Goal: Information Seeking & Learning: Learn about a topic

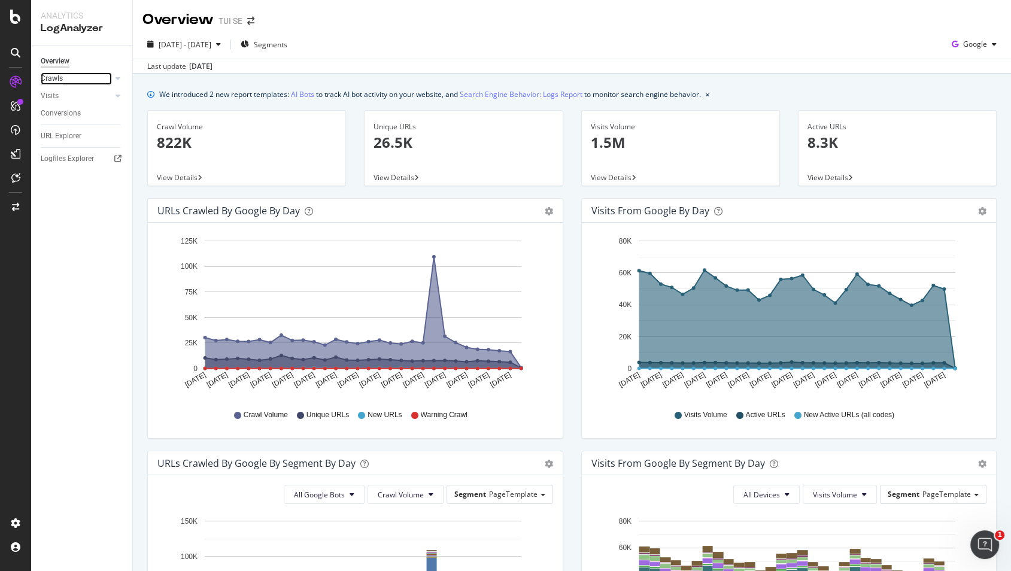
click at [51, 78] on div "Crawls" at bounding box center [52, 78] width 22 height 13
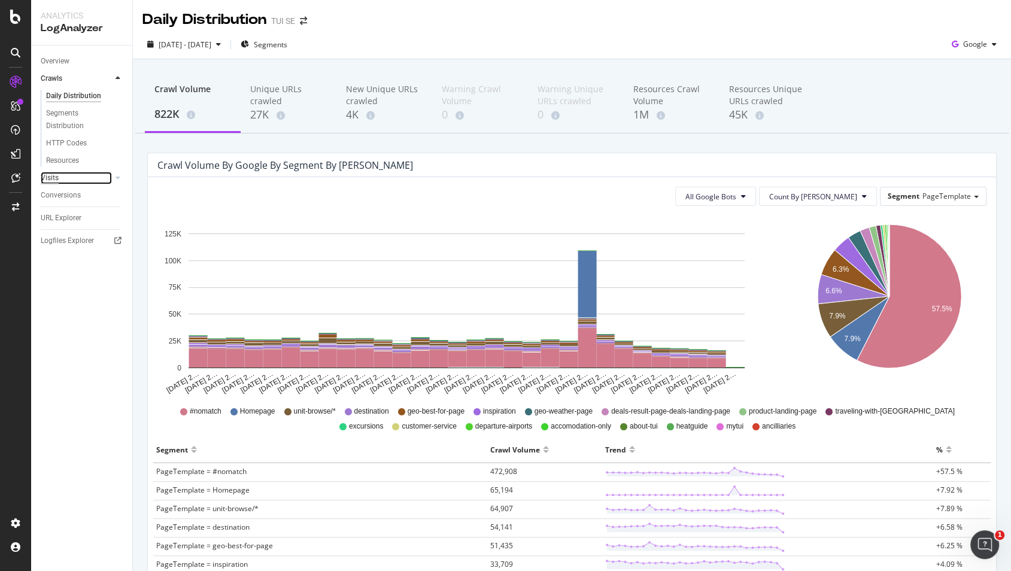
click at [51, 181] on div "Visits" at bounding box center [50, 178] width 18 height 13
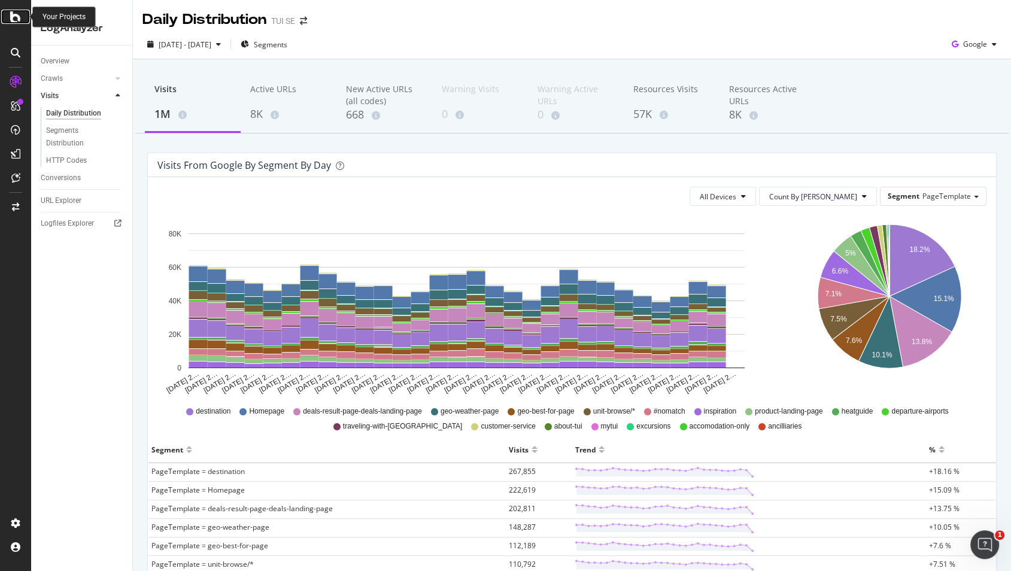
click at [13, 19] on icon at bounding box center [15, 17] width 11 height 14
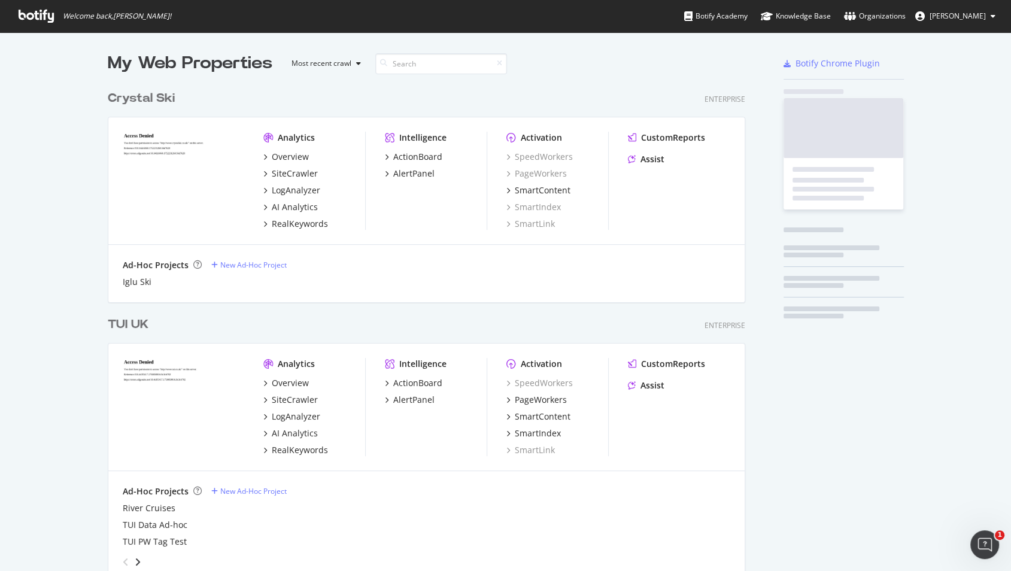
scroll to position [570, 1010]
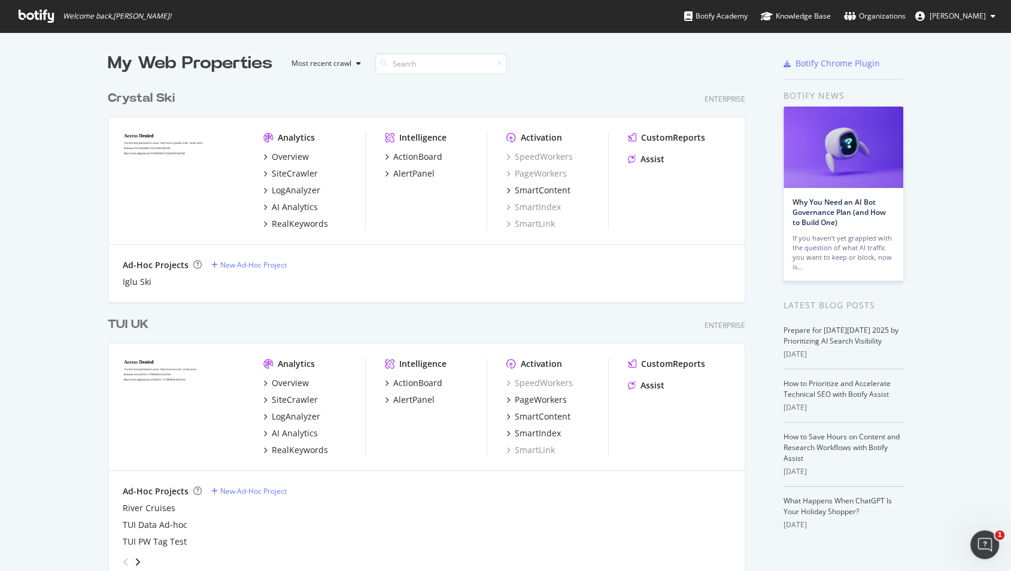
click at [126, 325] on div "TUI UK" at bounding box center [128, 324] width 41 height 17
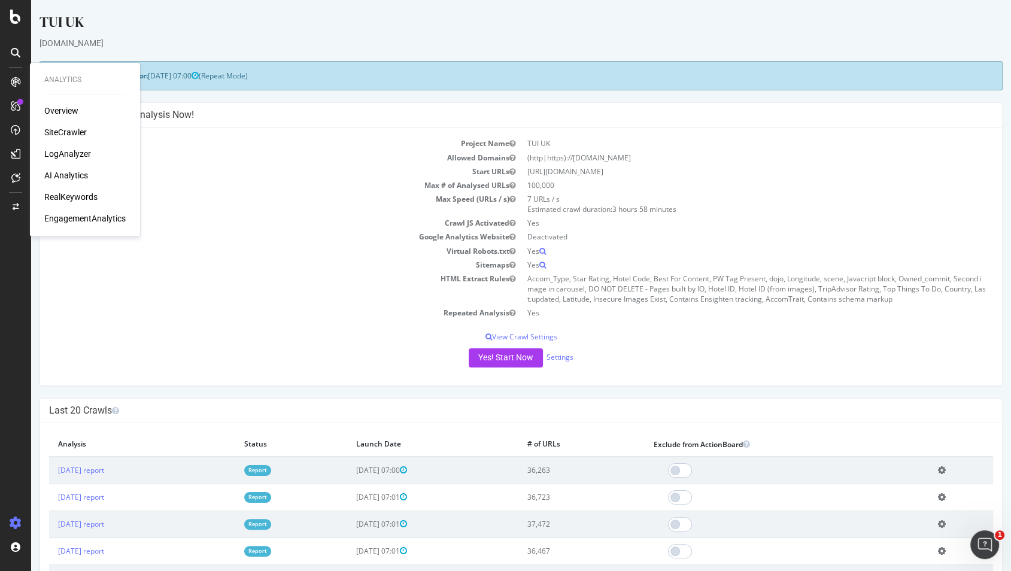
click at [65, 157] on div "LogAnalyzer" at bounding box center [67, 154] width 47 height 12
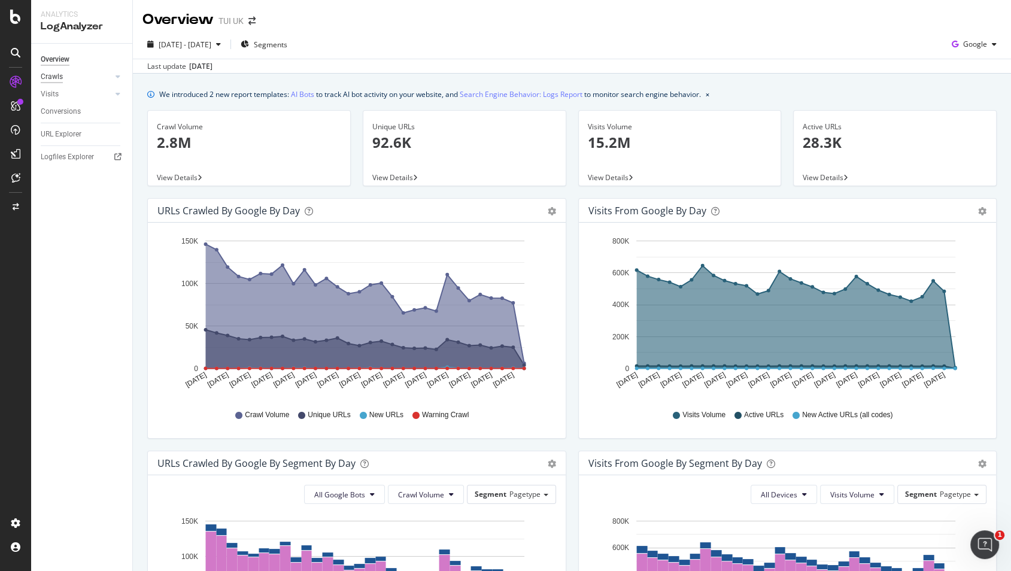
click at [60, 73] on div "Crawls" at bounding box center [52, 77] width 22 height 13
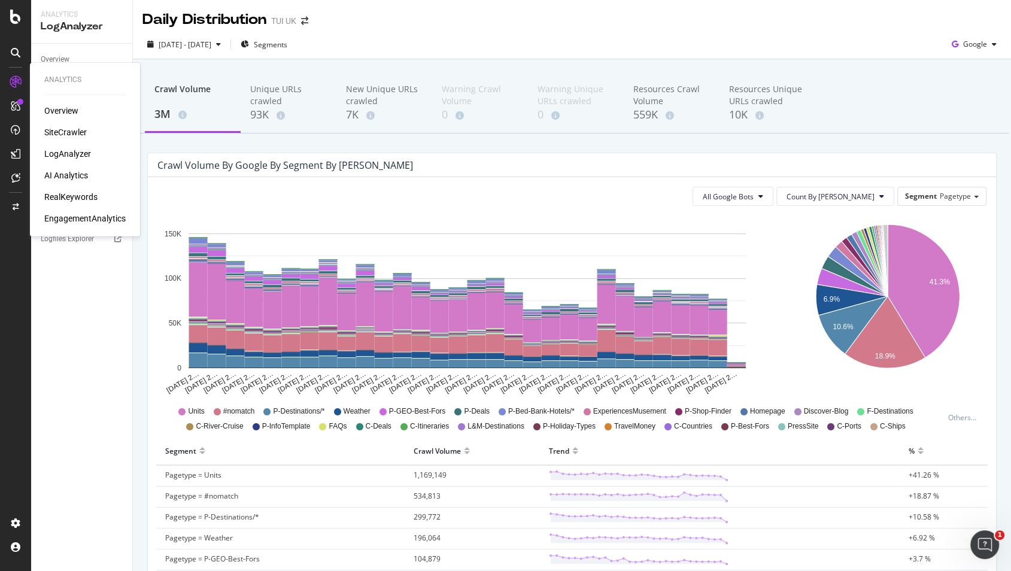
click at [72, 176] on div "AI Analytics" at bounding box center [66, 175] width 44 height 12
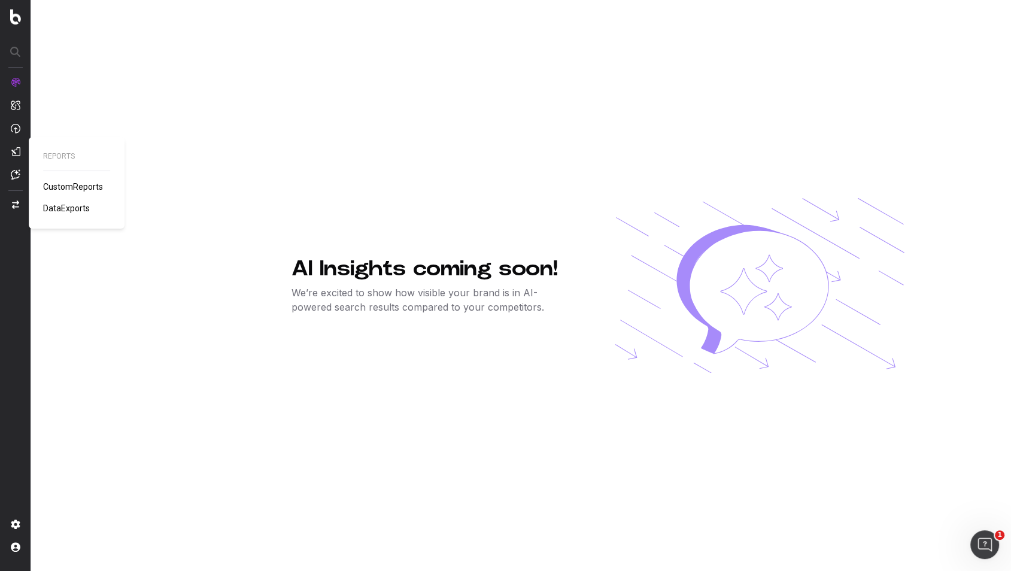
click at [60, 186] on span "CustomReports" at bounding box center [73, 187] width 60 height 10
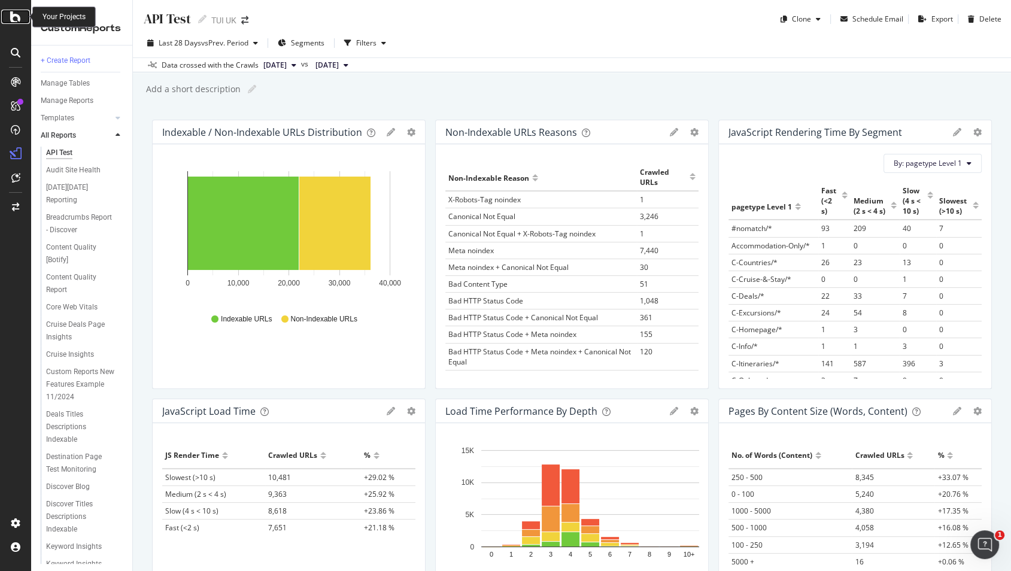
click at [11, 14] on icon at bounding box center [15, 17] width 11 height 14
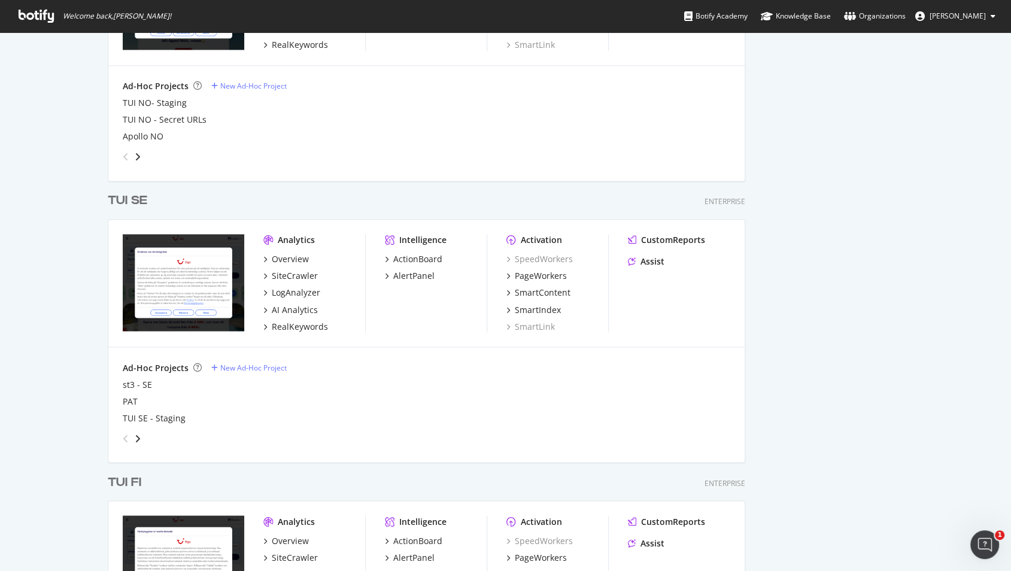
scroll to position [1729, 0]
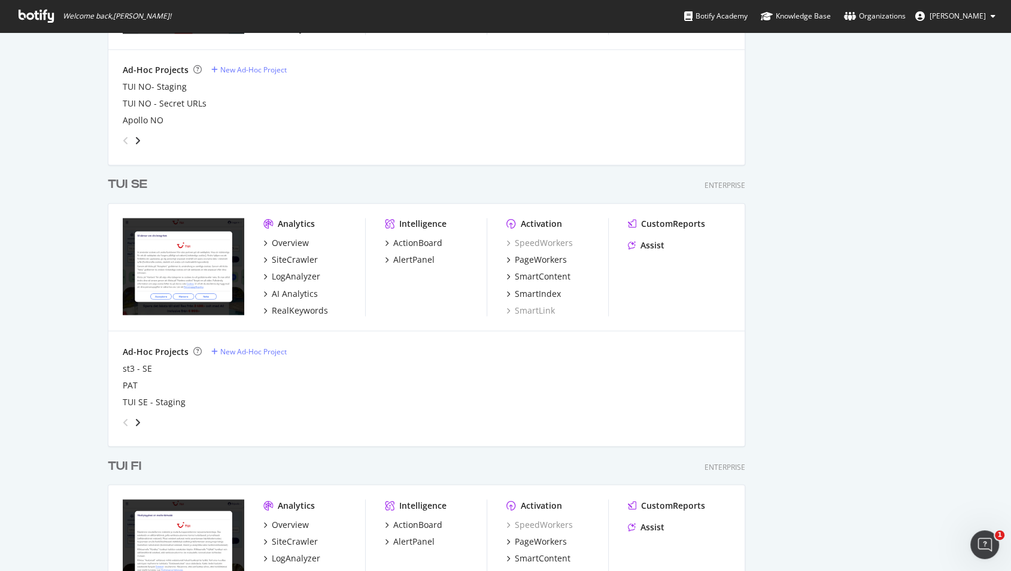
click at [130, 185] on div "TUI SE" at bounding box center [127, 184] width 39 height 17
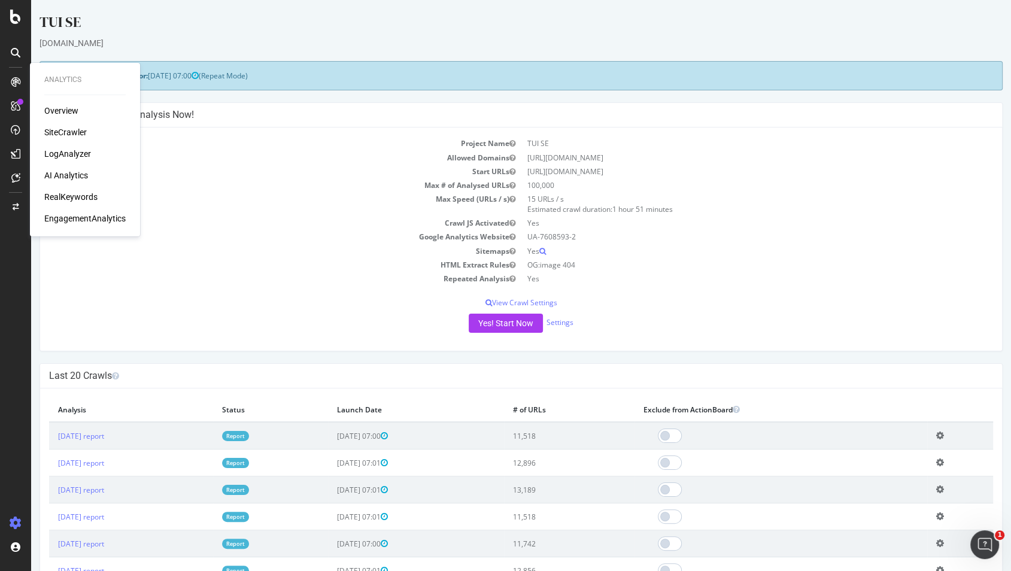
click at [78, 151] on div "LogAnalyzer" at bounding box center [67, 154] width 47 height 12
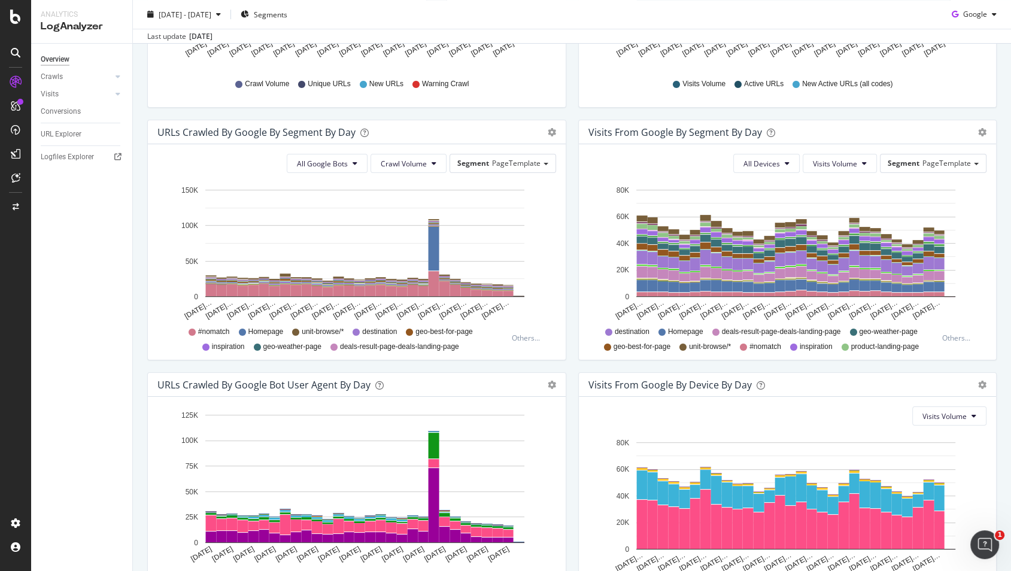
scroll to position [338, 0]
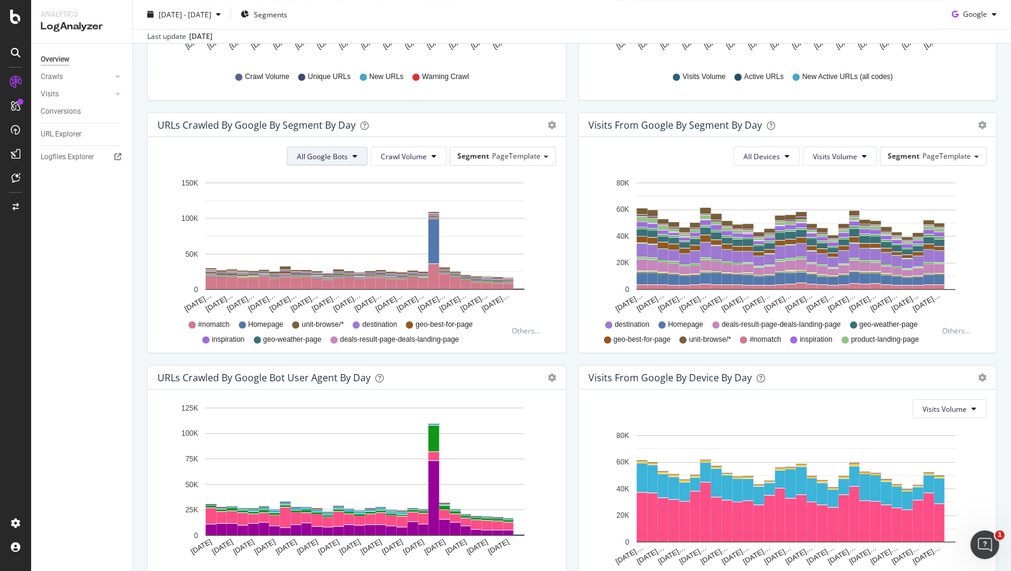
click at [346, 159] on span "All Google Bots" at bounding box center [322, 156] width 51 height 10
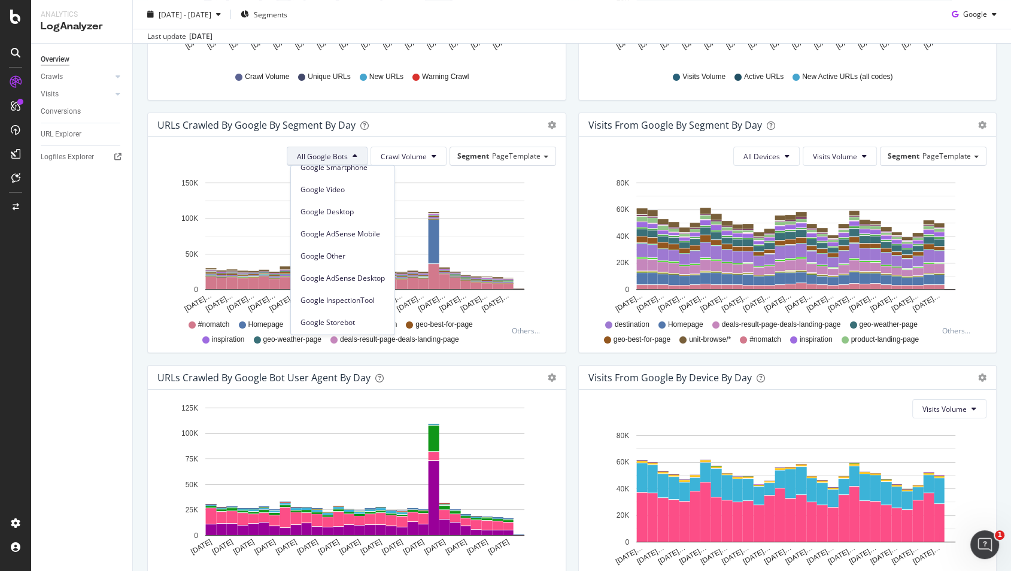
scroll to position [0, 0]
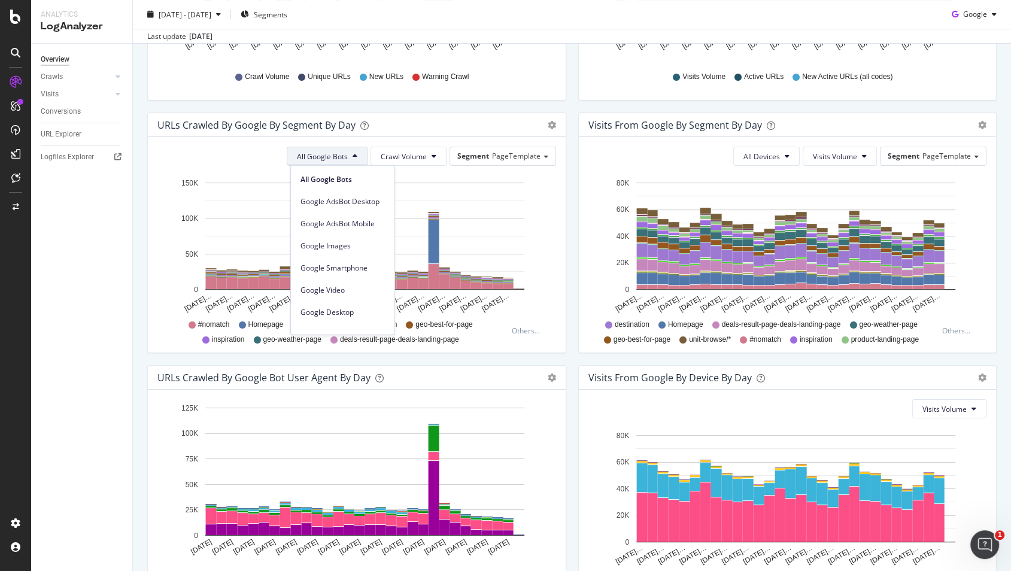
click at [159, 162] on div "All Google Bots Crawl Volume Segment PageTemplate" at bounding box center [356, 156] width 398 height 19
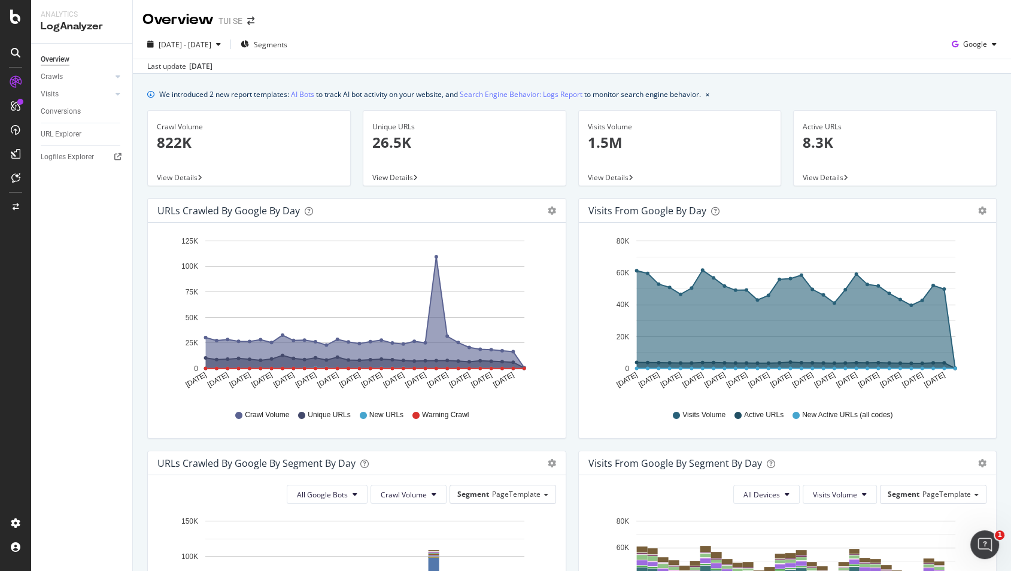
click at [16, 50] on icon at bounding box center [16, 53] width 10 height 10
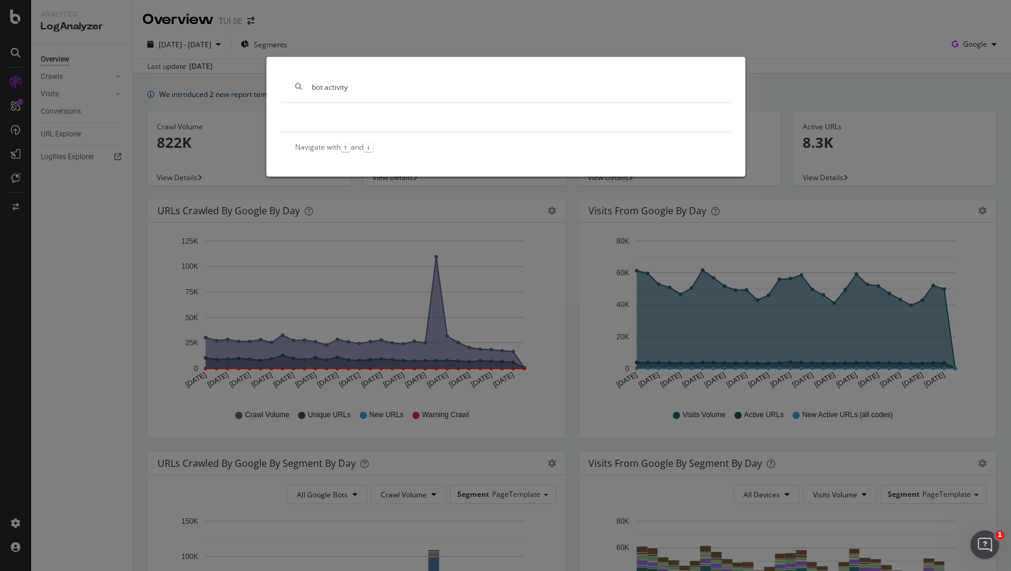
type input "bot activity"
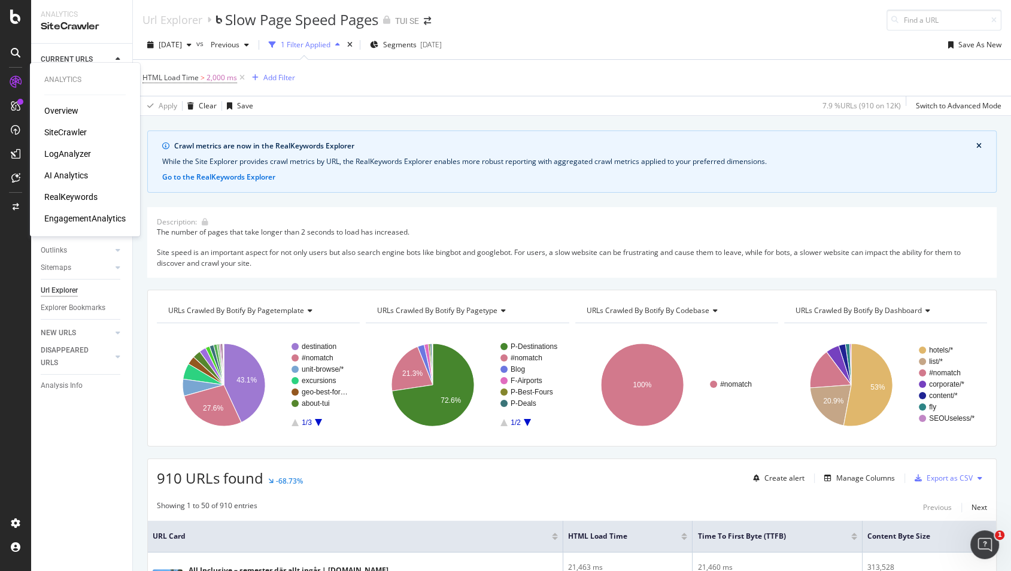
click at [77, 154] on div "LogAnalyzer" at bounding box center [67, 154] width 47 height 12
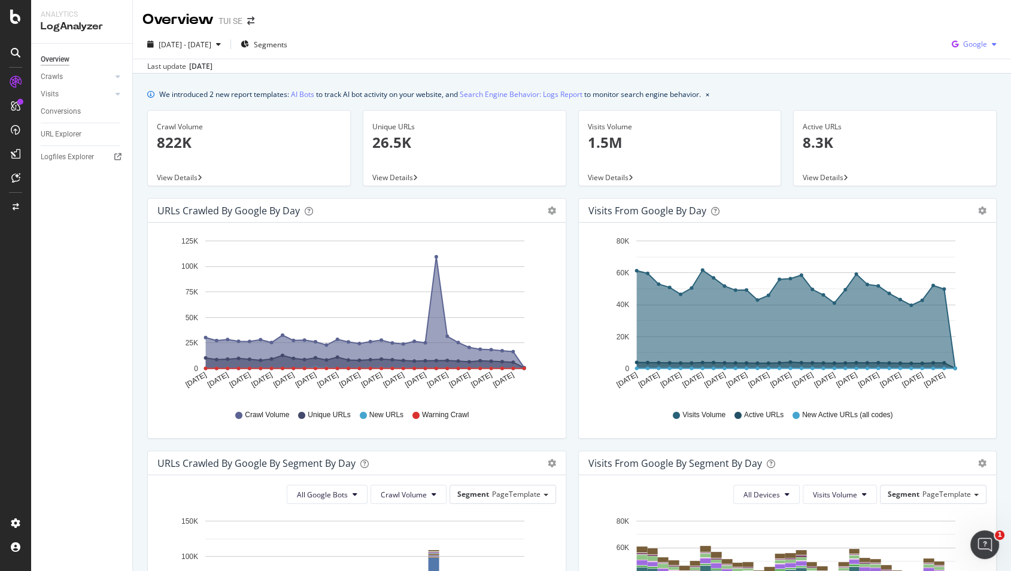
click at [990, 38] on div "Google" at bounding box center [974, 44] width 54 height 18
click at [970, 133] on span "Other AI Bots" at bounding box center [975, 134] width 44 height 11
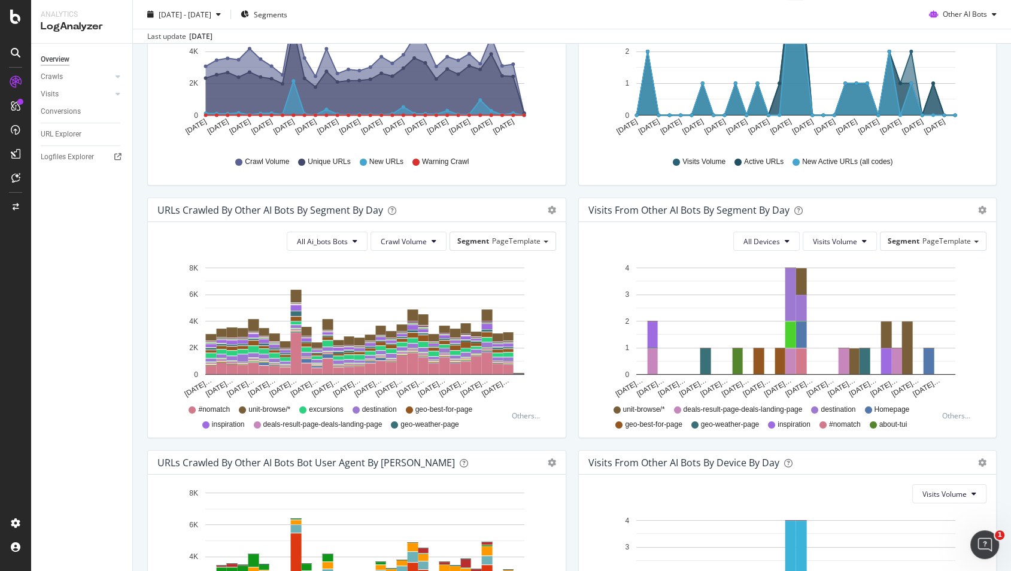
scroll to position [273, 0]
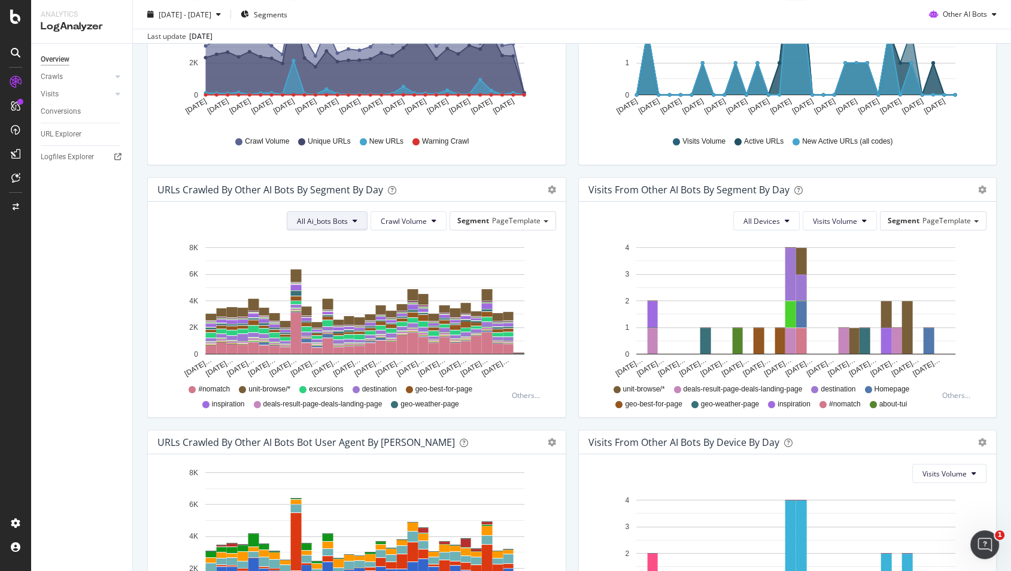
click at [343, 219] on span "All Ai_bots Bots" at bounding box center [322, 221] width 51 height 10
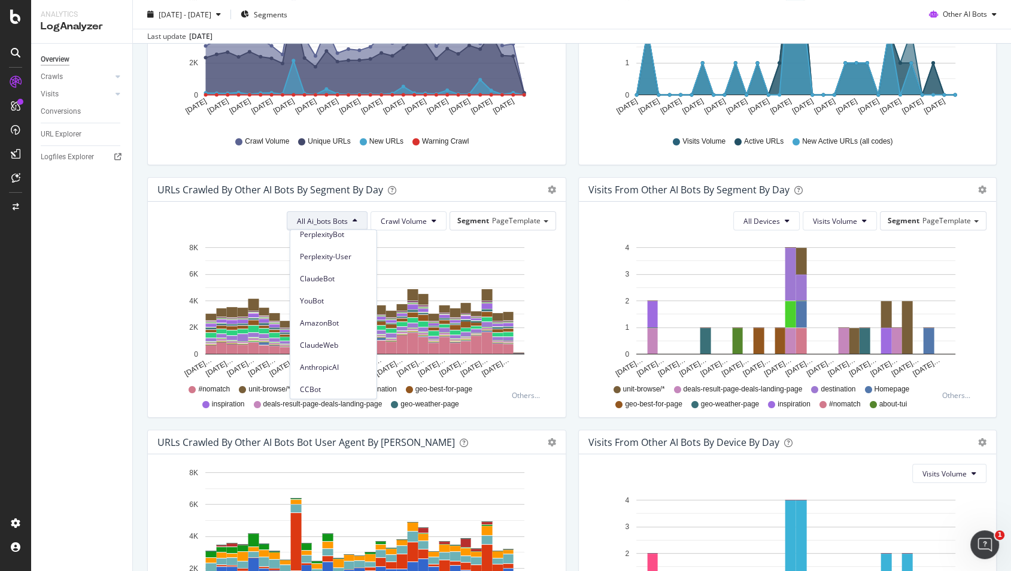
scroll to position [0, 0]
click at [567, 259] on div "URLs Crawled by Other AI Bots By Segment By Day Timeline (by Value) Table All A…" at bounding box center [356, 303] width 431 height 252
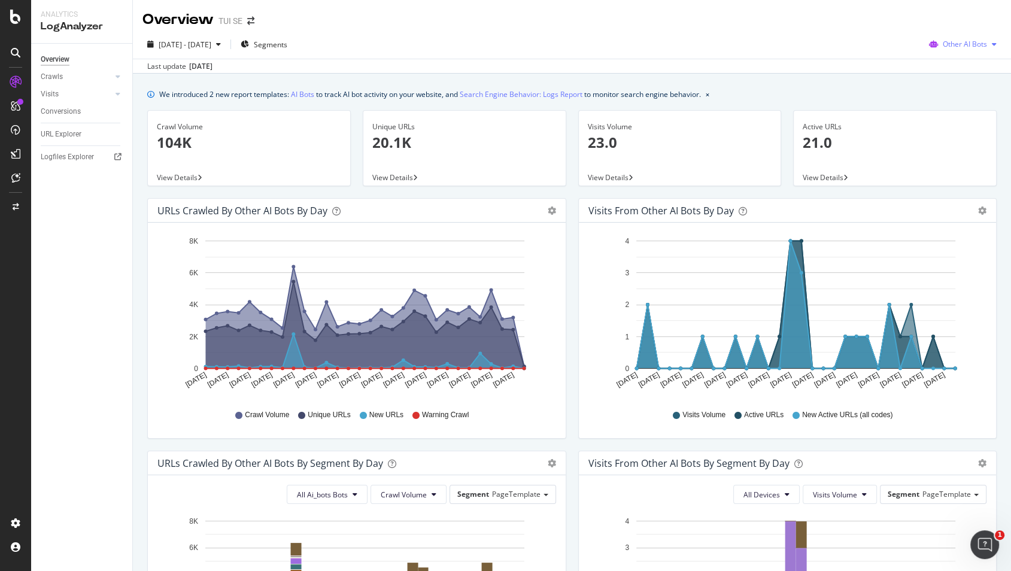
click at [981, 47] on span "Other AI Bots" at bounding box center [964, 44] width 44 height 10
click at [972, 109] on span "OpenAI" at bounding box center [972, 112] width 47 height 11
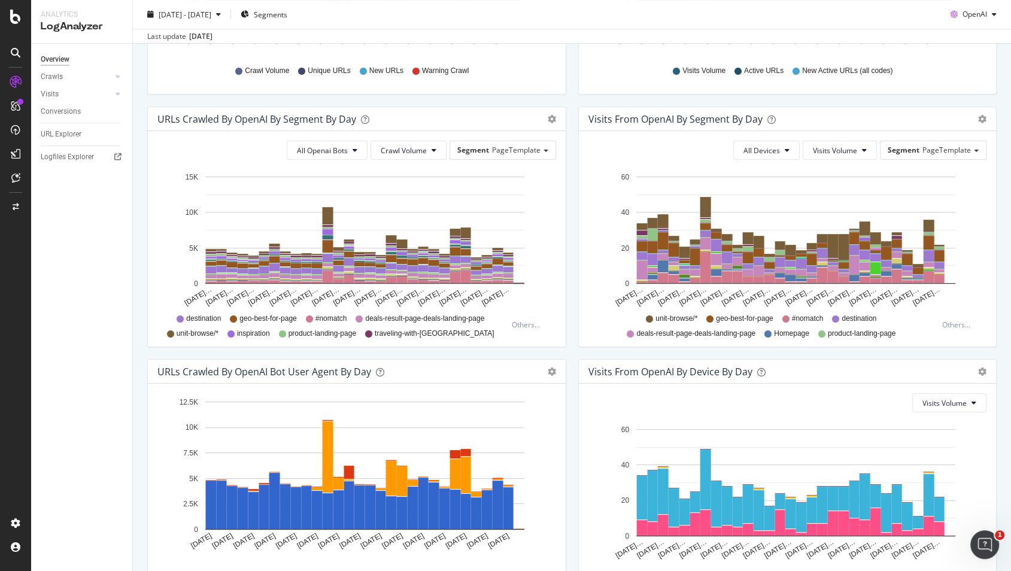
scroll to position [347, 0]
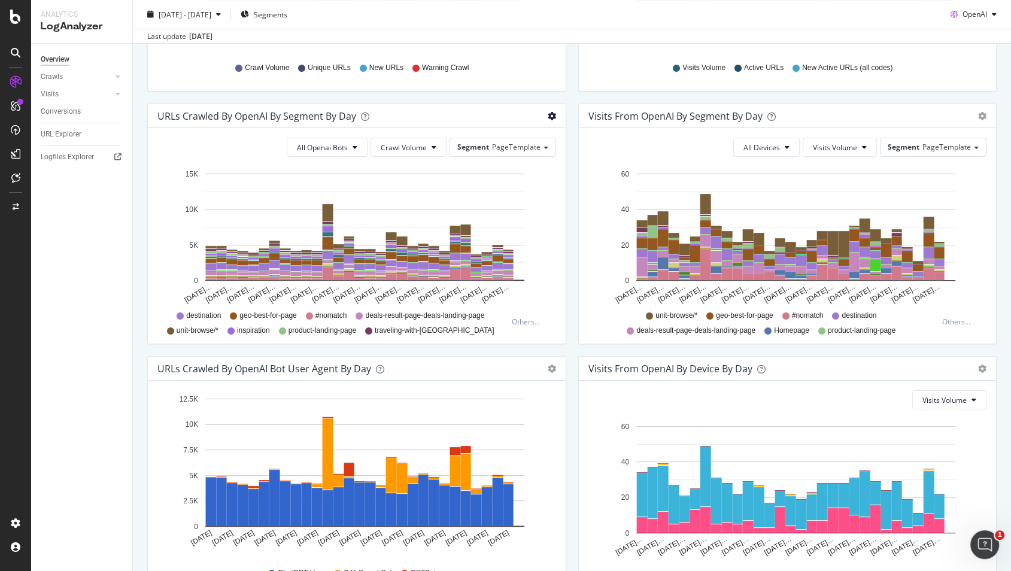
click at [551, 116] on icon "gear" at bounding box center [551, 116] width 8 height 8
click at [572, 123] on div "Visits from OpenAI By Segment By Day Timeline (by Value) Table All Devices Visi…" at bounding box center [787, 230] width 431 height 252
click at [49, 91] on div "Visits" at bounding box center [50, 94] width 18 height 13
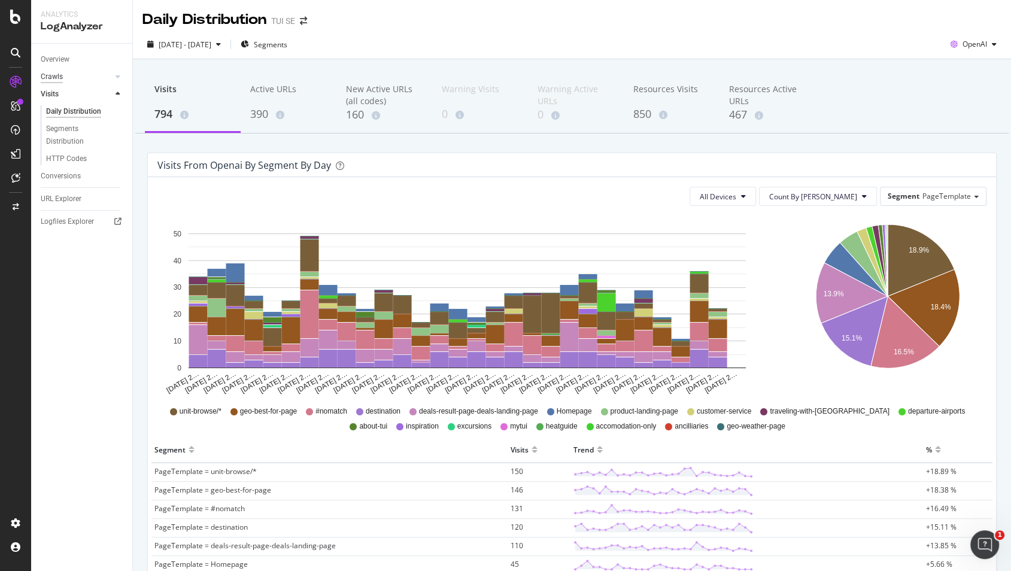
click at [54, 76] on div "Crawls" at bounding box center [52, 77] width 22 height 13
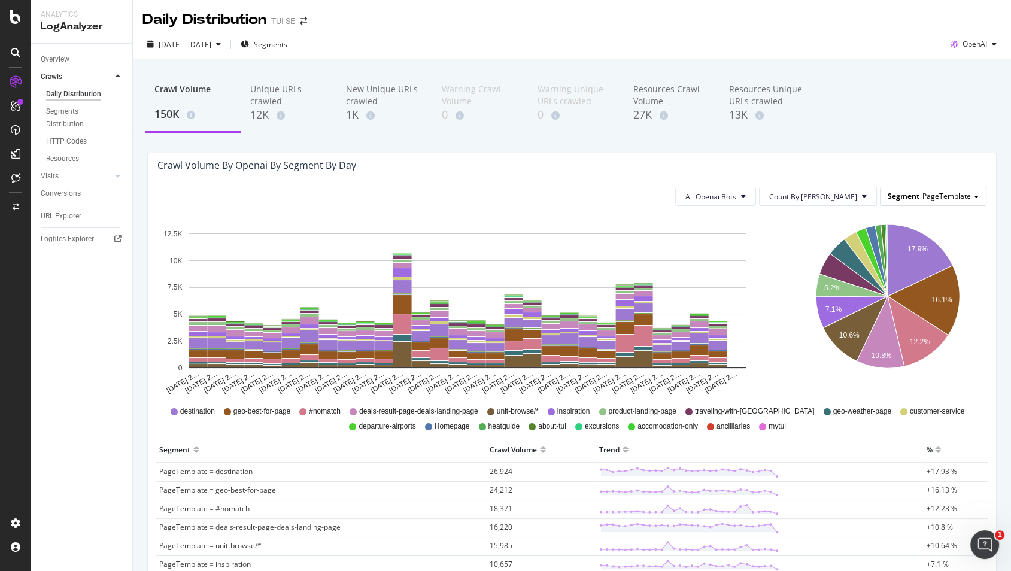
click at [936, 194] on span "PageTemplate" at bounding box center [946, 196] width 48 height 10
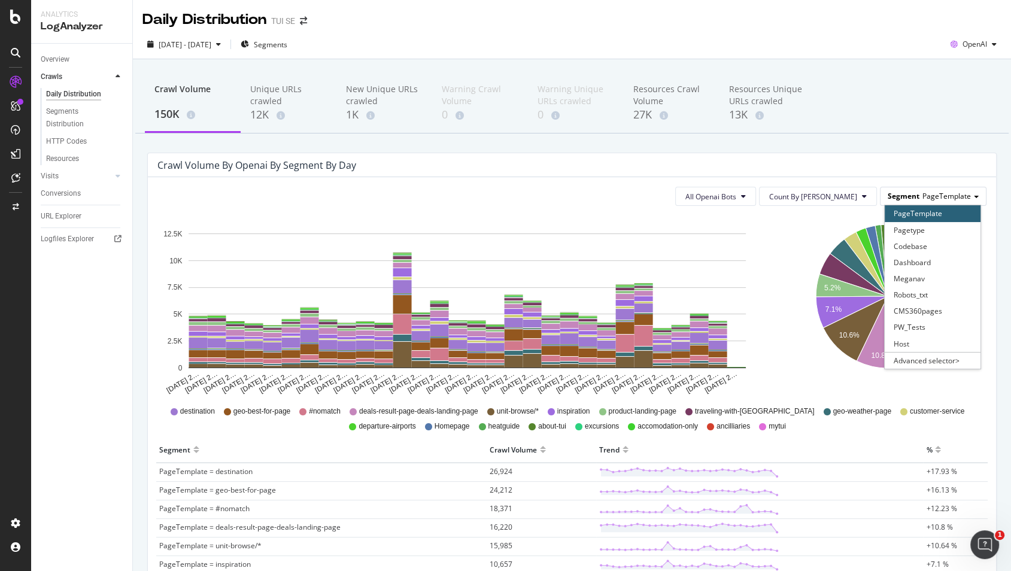
click at [936, 194] on span "PageTemplate" at bounding box center [946, 196] width 48 height 10
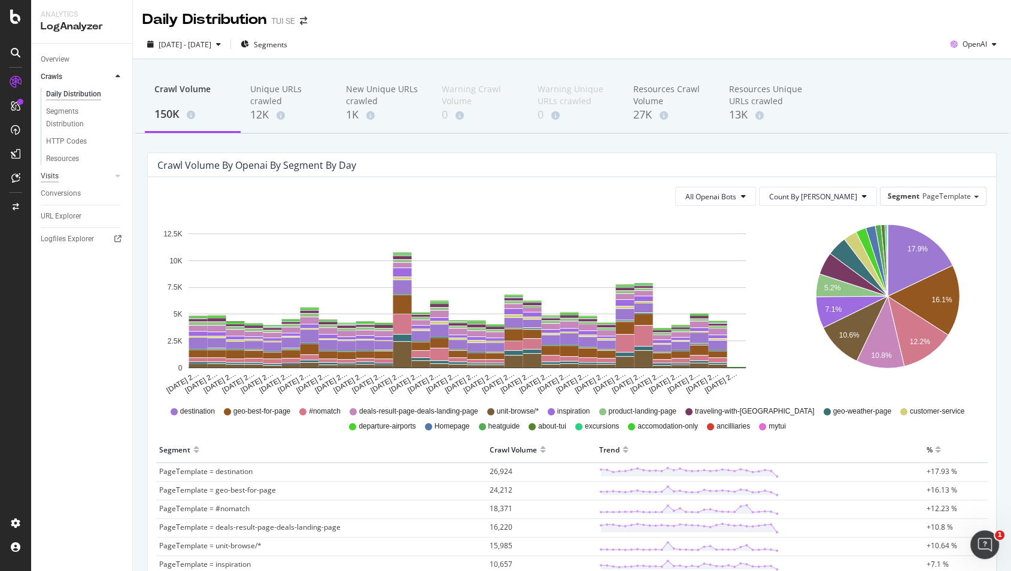
click at [54, 178] on div "Visits" at bounding box center [50, 176] width 18 height 13
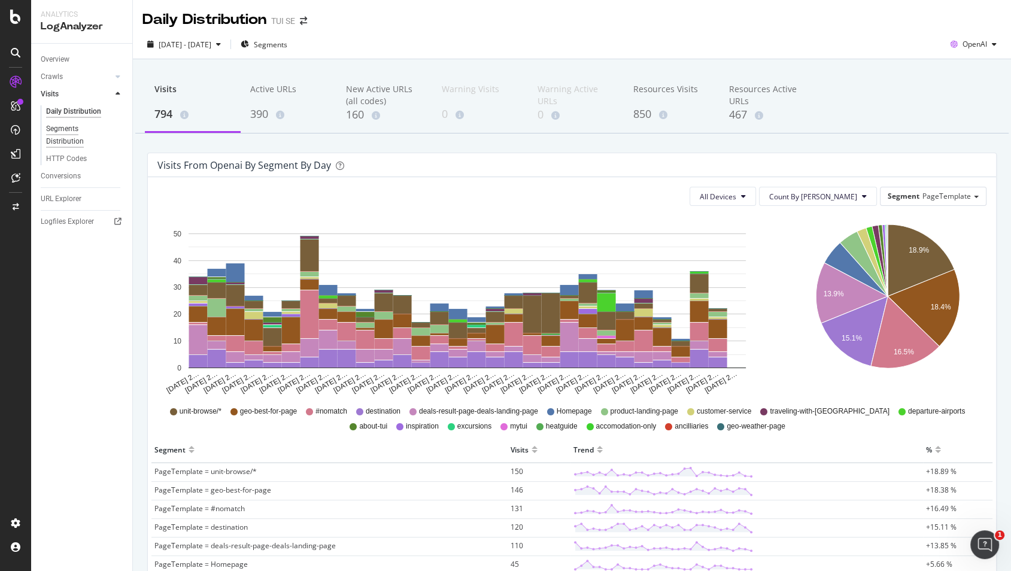
click at [69, 138] on div "Segments Distribution" at bounding box center [79, 135] width 66 height 25
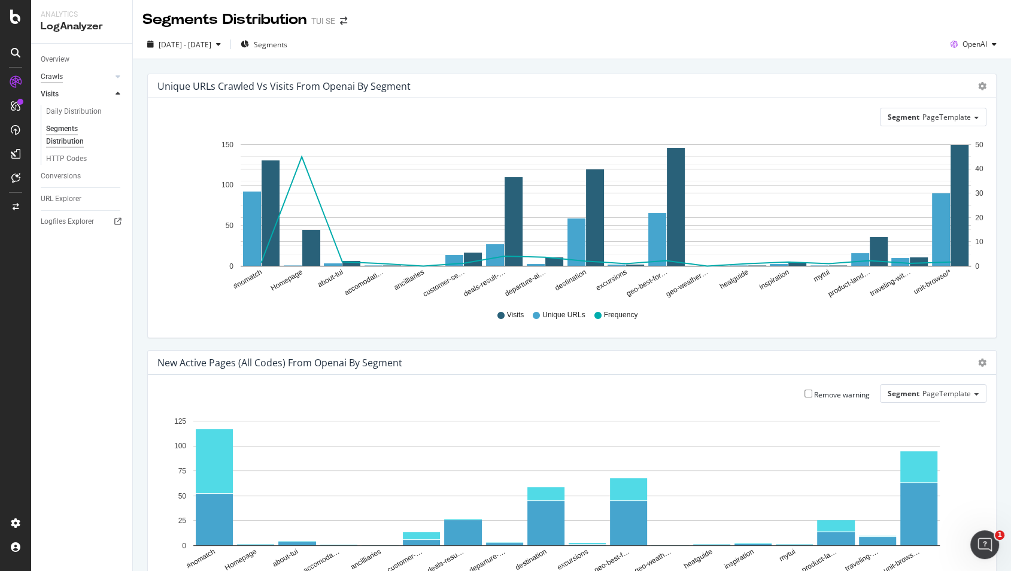
click at [54, 74] on div "Crawls" at bounding box center [52, 77] width 22 height 13
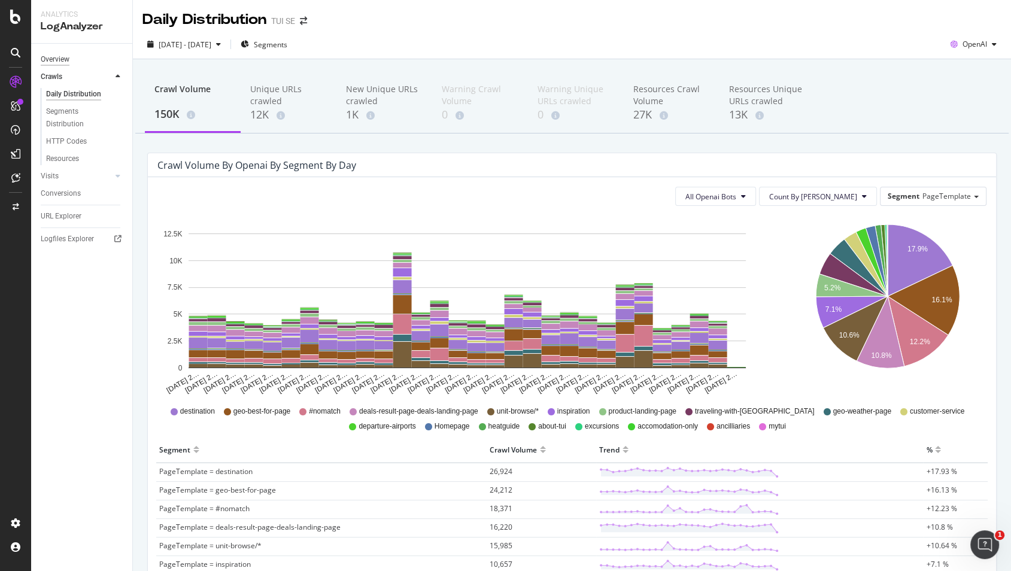
click at [63, 60] on div "Overview" at bounding box center [55, 59] width 29 height 13
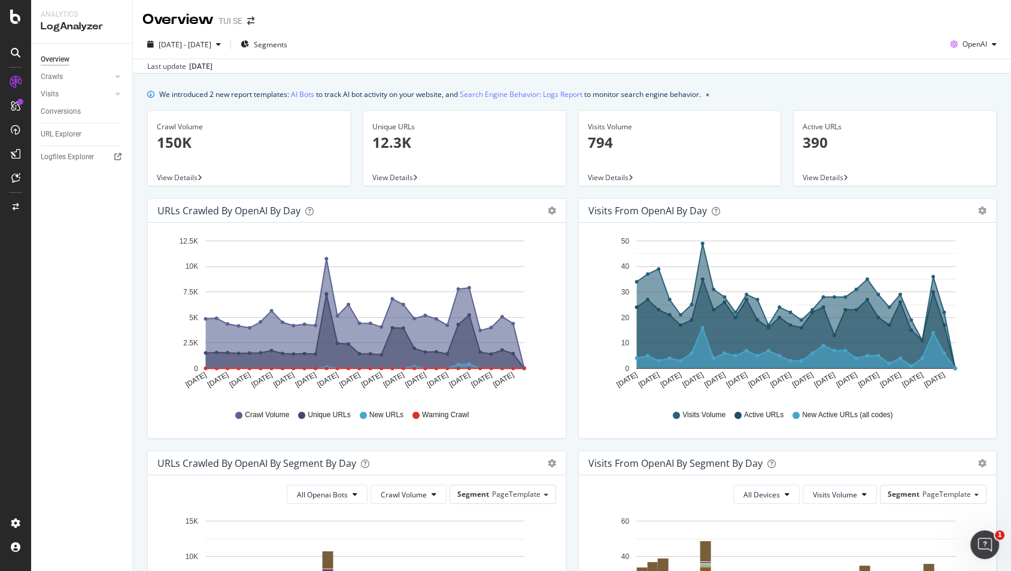
scroll to position [8, 0]
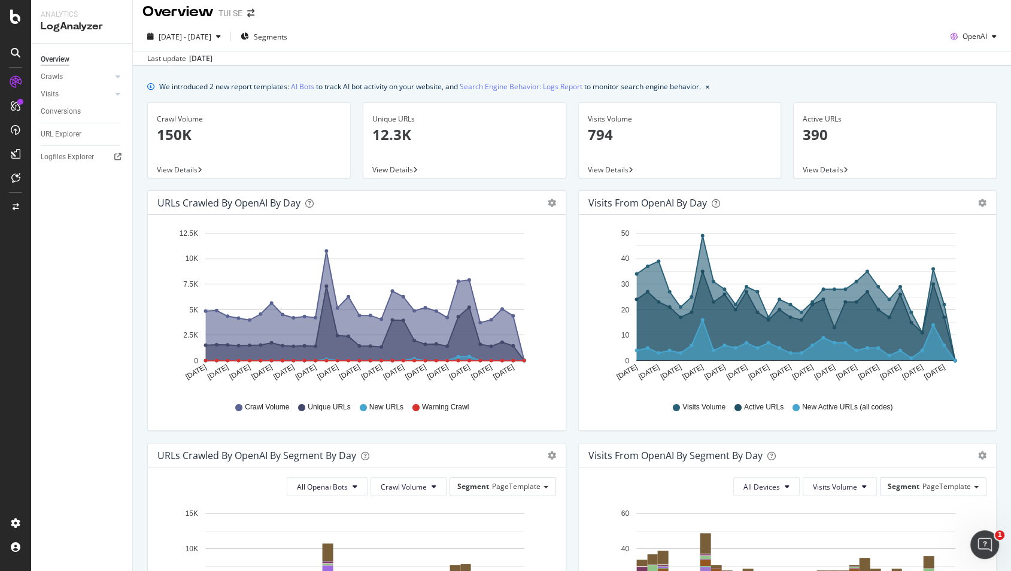
click at [240, 159] on div "Crawl Volume 150K" at bounding box center [249, 132] width 184 height 58
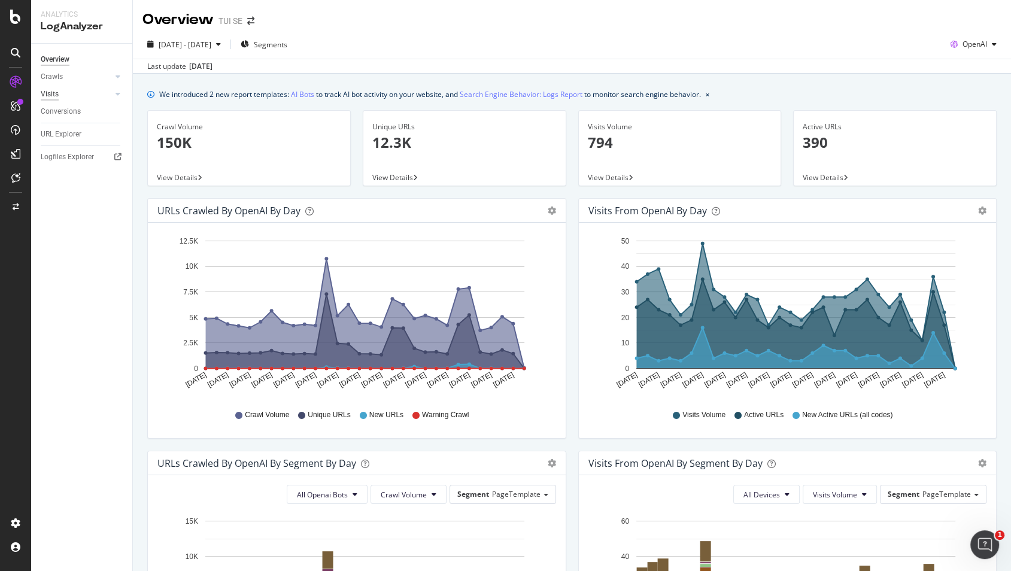
click at [51, 91] on div "Visits" at bounding box center [50, 94] width 18 height 13
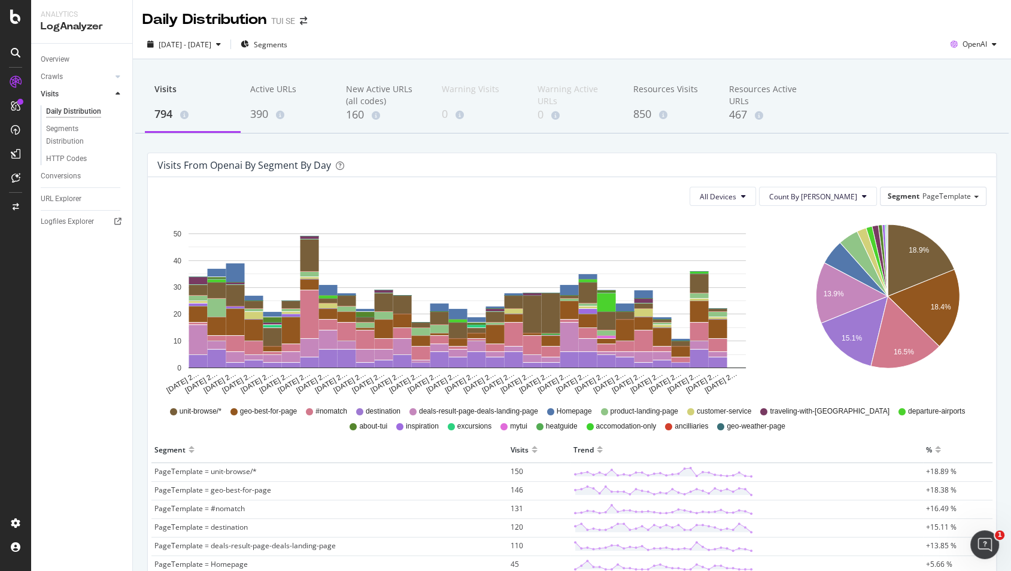
click at [142, 205] on div "Visits from openai by Segment by Day All Devices Count By Day Segment PageTempl…" at bounding box center [571, 502] width 861 height 698
click at [54, 76] on div "Crawls" at bounding box center [52, 77] width 22 height 13
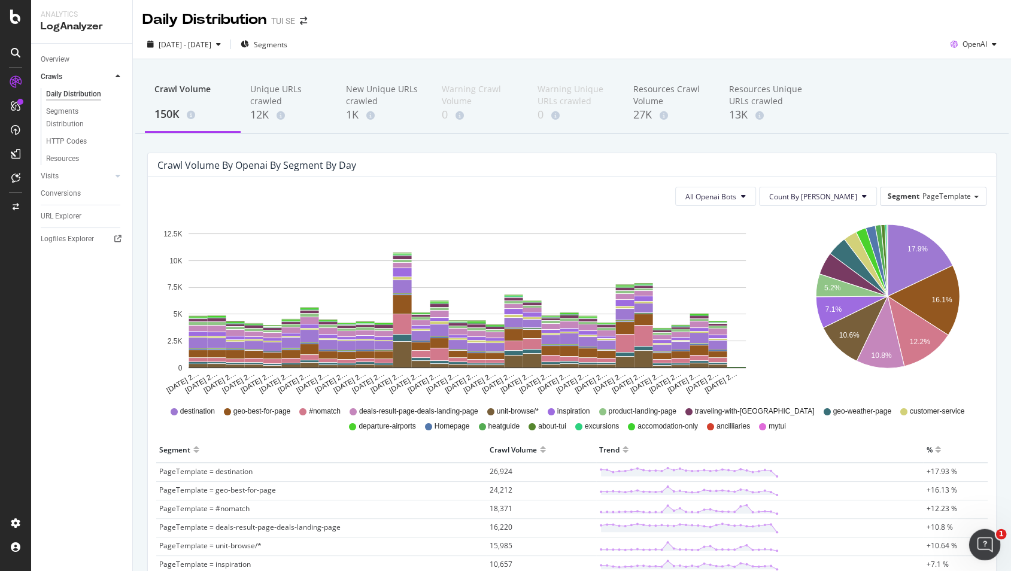
click at [987, 548] on icon "Open Intercom Messenger" at bounding box center [983, 543] width 20 height 20
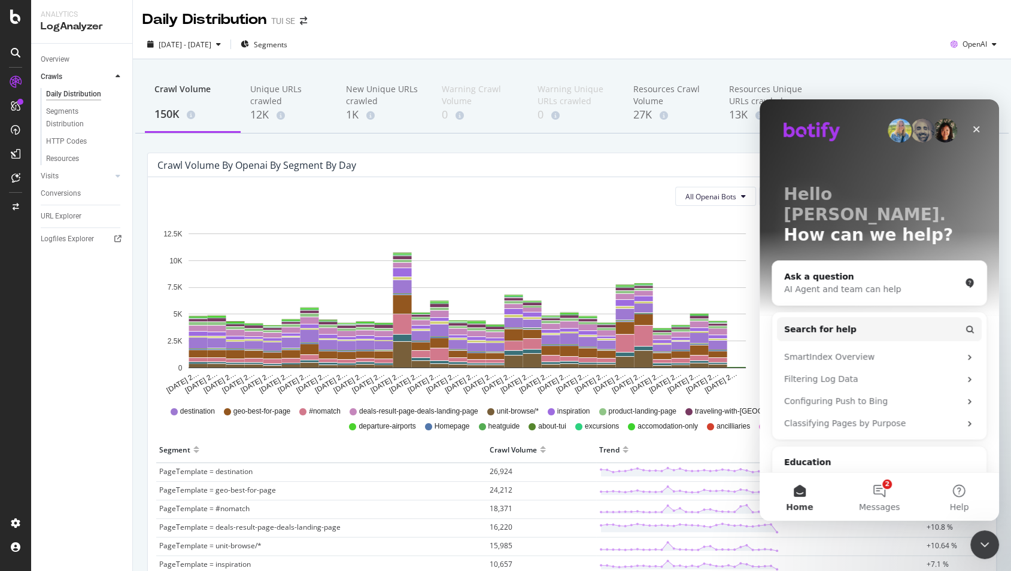
click at [948, 80] on div "Crawl Volume 150K Unique URLs crawled 12K New Unique URLs crawled 1K Warning Cr…" at bounding box center [571, 104] width 873 height 60
click at [978, 127] on icon "Close" at bounding box center [976, 129] width 7 height 7
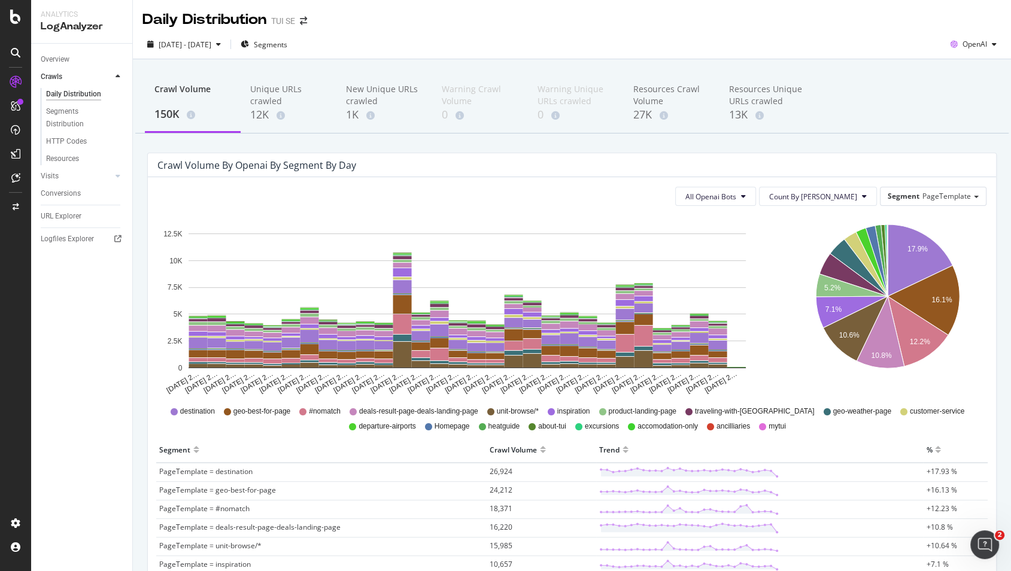
click at [904, 118] on div "Crawl Volume 150K Unique URLs crawled 12K New Unique URLs crawled 1K Warning Cr…" at bounding box center [571, 104] width 873 height 60
click at [52, 174] on div "Visits" at bounding box center [50, 176] width 18 height 13
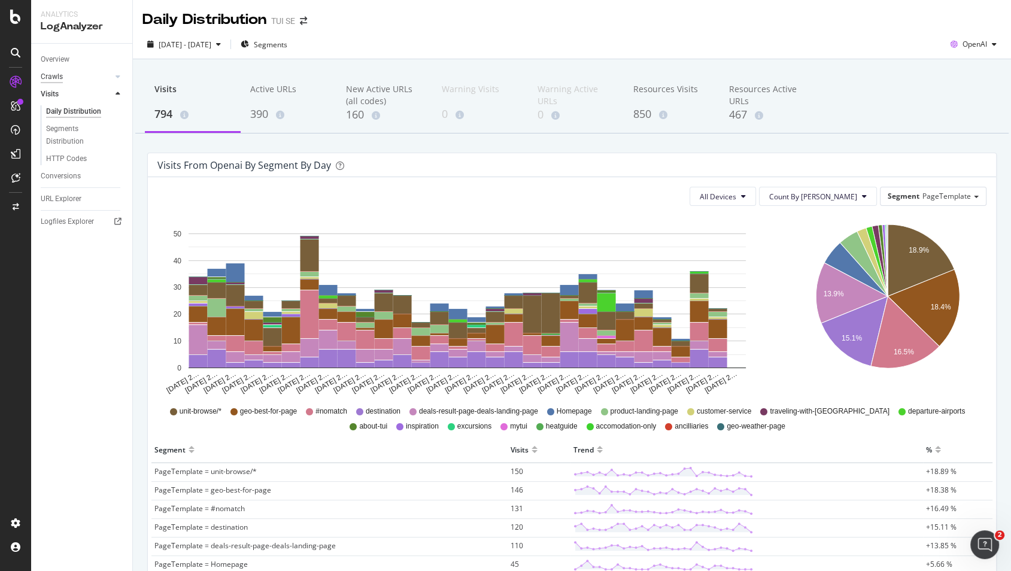
click at [54, 77] on div "Crawls" at bounding box center [52, 77] width 22 height 13
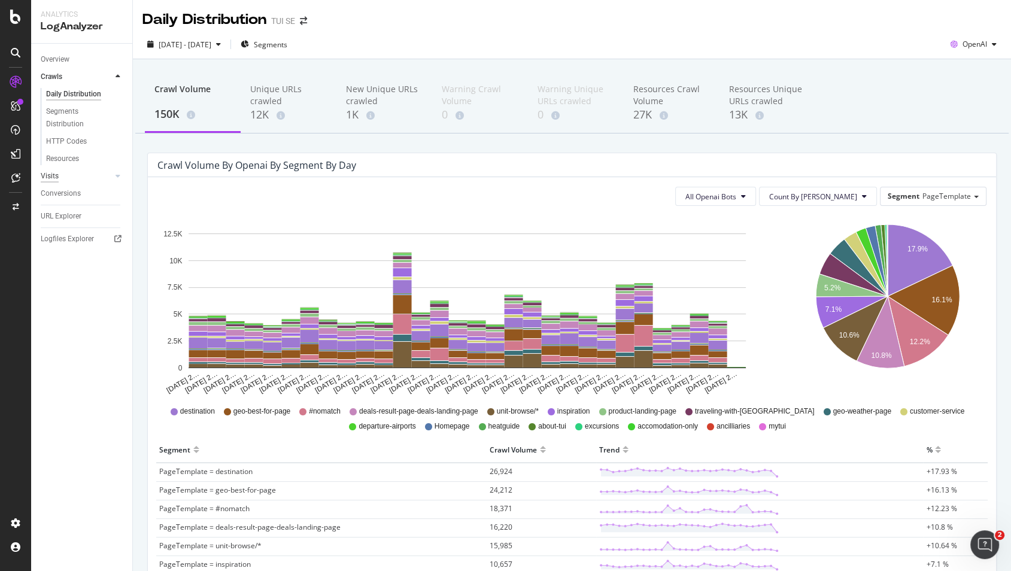
click at [54, 175] on div "Visits" at bounding box center [50, 176] width 18 height 13
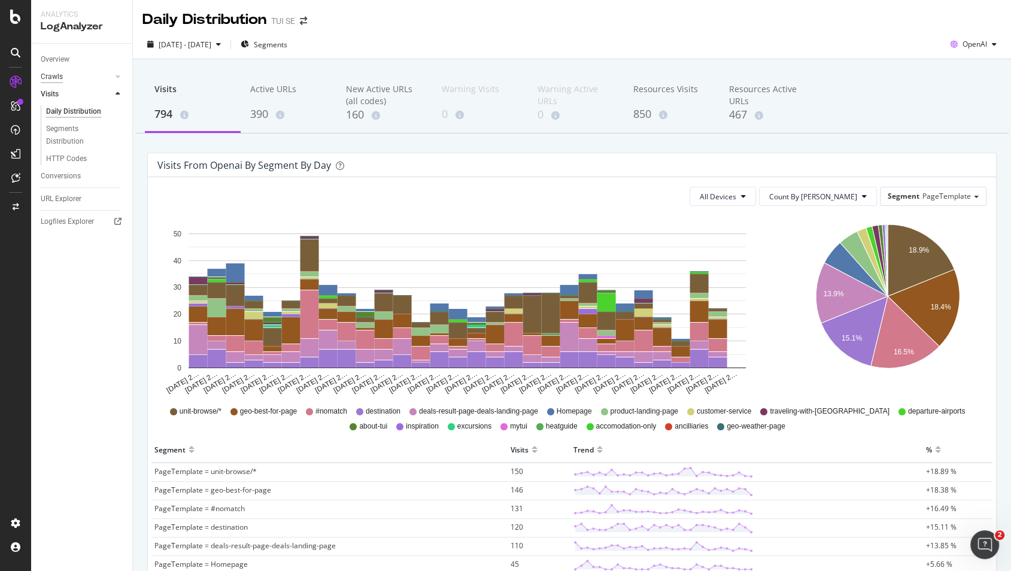
click at [53, 77] on div "Crawls" at bounding box center [52, 77] width 22 height 13
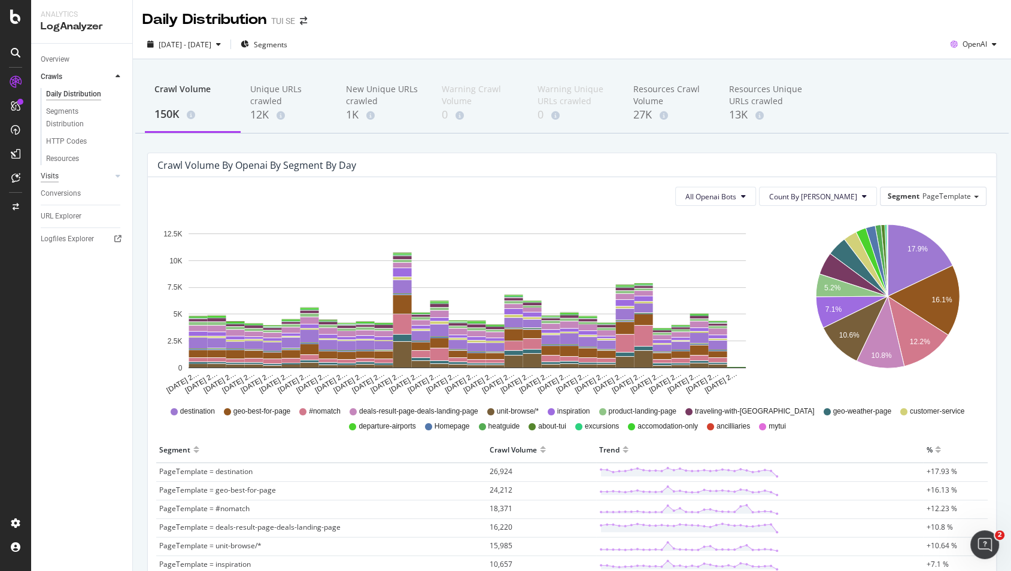
click at [45, 174] on div "Visits" at bounding box center [50, 176] width 18 height 13
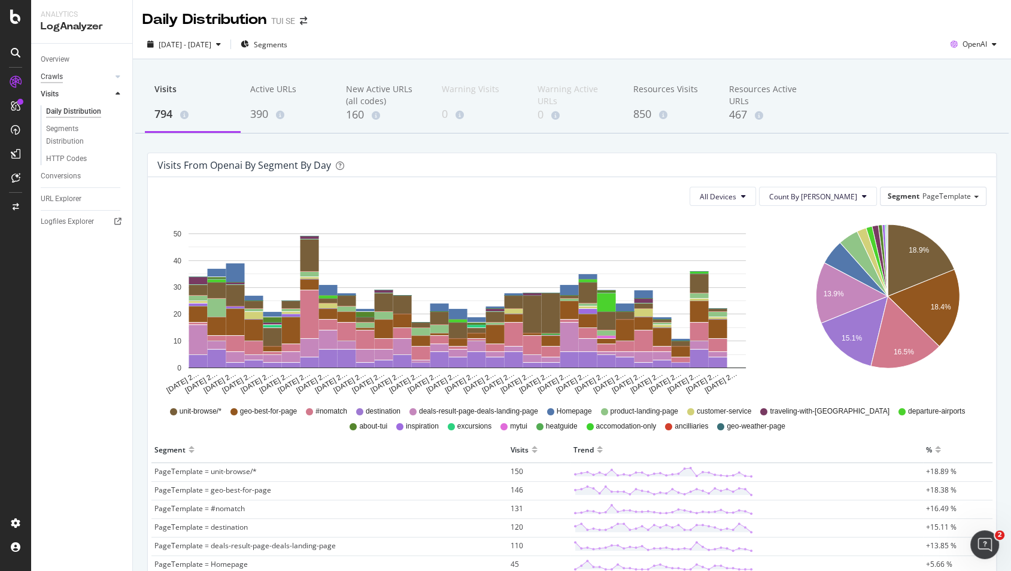
click at [56, 77] on div "Crawls" at bounding box center [52, 77] width 22 height 13
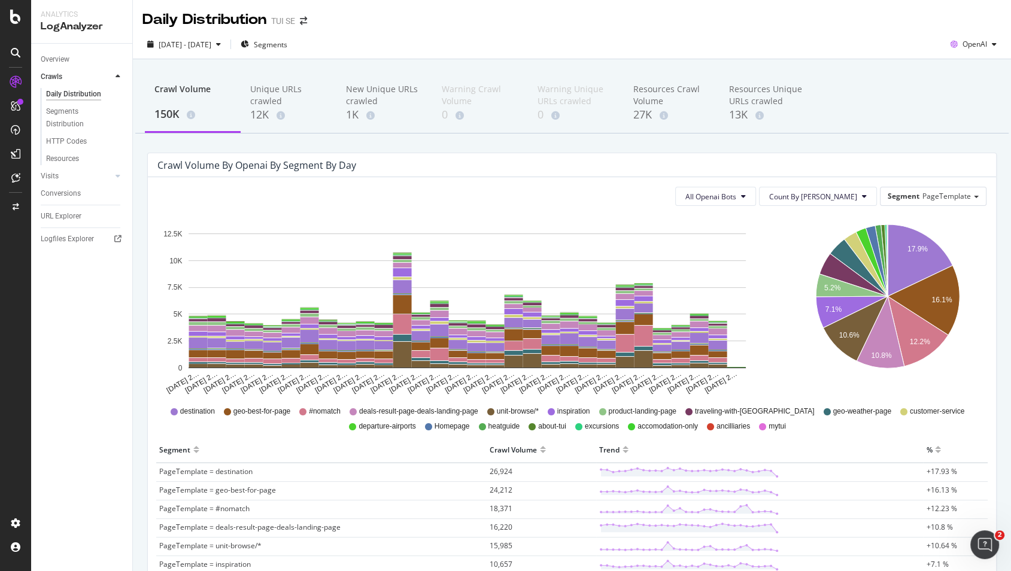
click at [909, 89] on div "Crawl Volume 150K Unique URLs crawled 12K New Unique URLs crawled 1K Warning Cr…" at bounding box center [571, 104] width 873 height 60
